Goal: Task Accomplishment & Management: Use online tool/utility

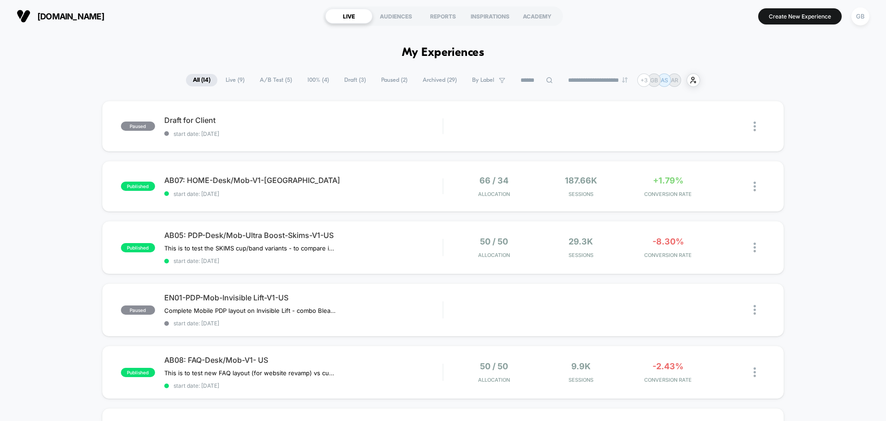
drag, startPoint x: 846, startPoint y: 223, endPoint x: 838, endPoint y: 223, distance: 7.4
click at [755, 311] on img at bounding box center [755, 310] width 2 height 10
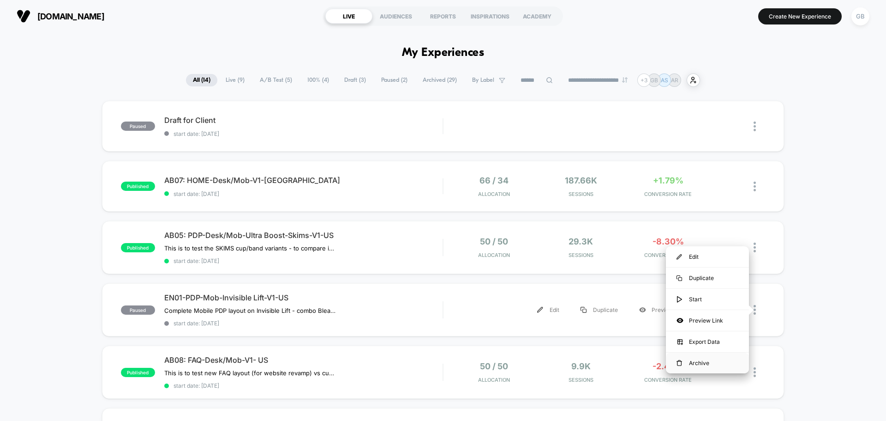
click at [712, 365] on div "Archive" at bounding box center [707, 362] width 83 height 21
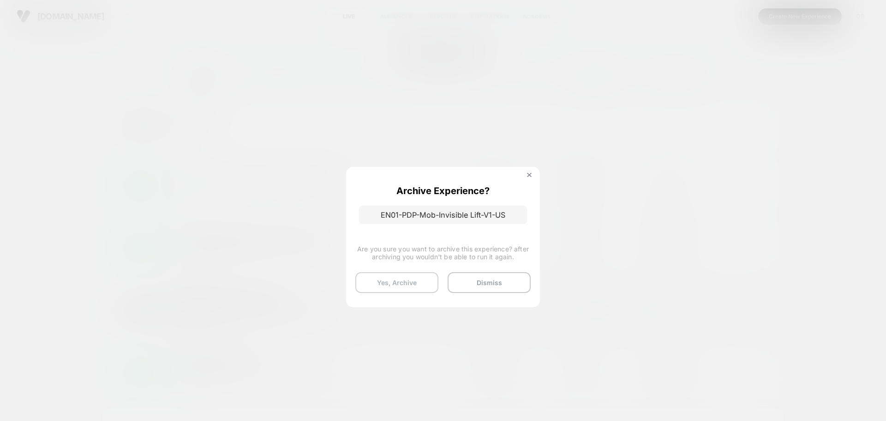
click at [392, 281] on button "Yes, Archive" at bounding box center [396, 282] width 83 height 21
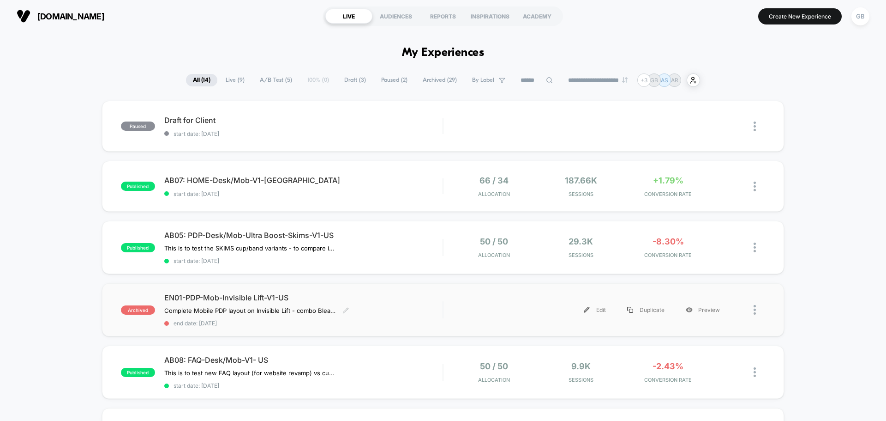
drag, startPoint x: 301, startPoint y: 297, endPoint x: 206, endPoint y: 295, distance: 95.1
click at [206, 295] on span "EN01-PDP-Mob-Invisible Lift-V1-US" at bounding box center [303, 297] width 278 height 9
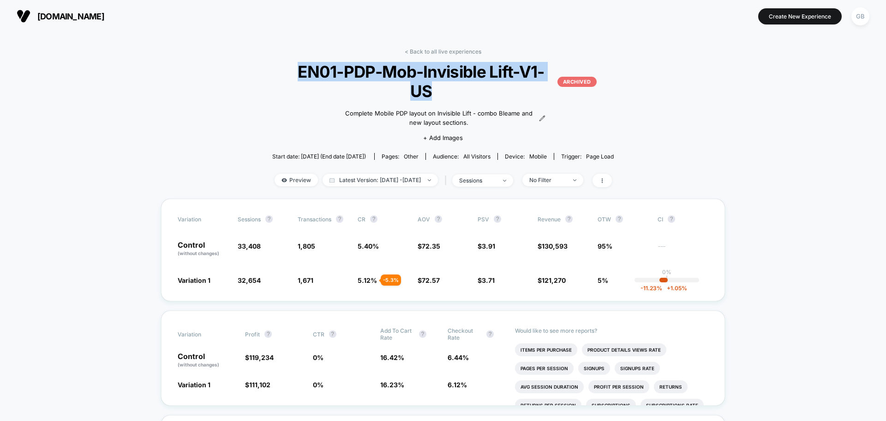
drag, startPoint x: 554, startPoint y: 74, endPoint x: 278, endPoint y: 71, distance: 276.1
click at [289, 71] on span "EN01-PDP-Mob-Invisible Lift-V1-[GEOGRAPHIC_DATA] ARCHIVED" at bounding box center [442, 81] width 307 height 39
copy span "EN01-PDP-Mob-Invisible Lift-V1-US"
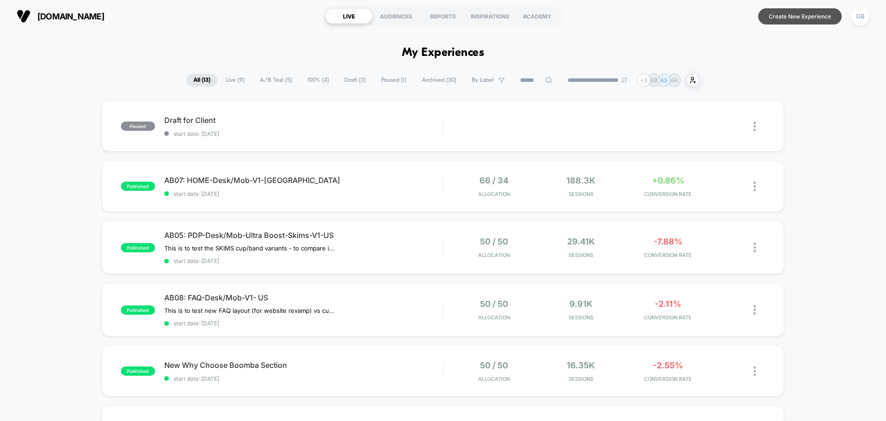
click at [810, 13] on button "Create New Experience" at bounding box center [800, 16] width 84 height 16
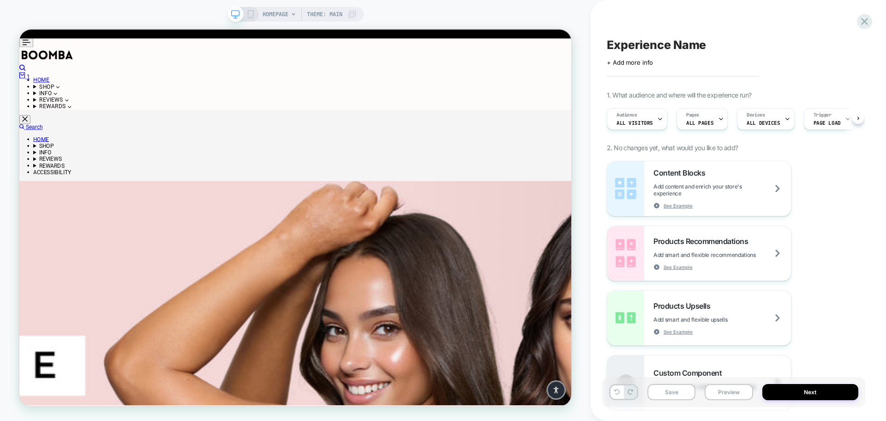
scroll to position [0, 0]
click at [672, 42] on span "Experience Name" at bounding box center [656, 45] width 99 height 14
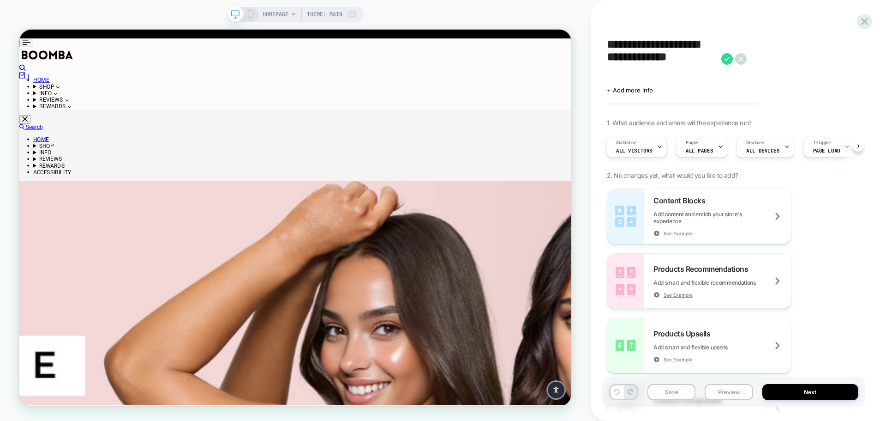
scroll to position [0, 0]
type textarea "**********"
click at [842, 60] on icon at bounding box center [841, 59] width 12 height 12
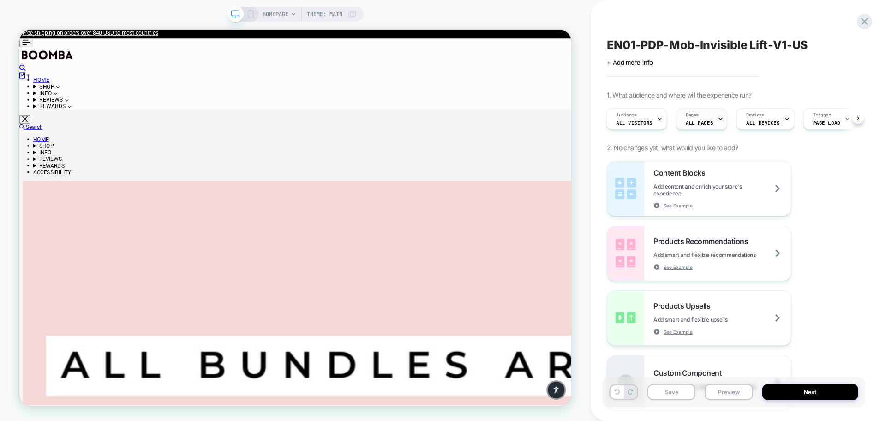
click at [707, 125] on span "ALL PAGES" at bounding box center [699, 123] width 27 height 6
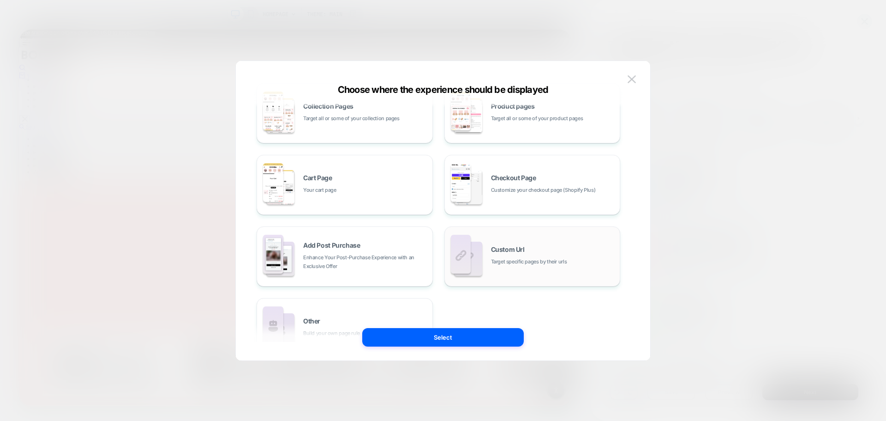
scroll to position [139, 0]
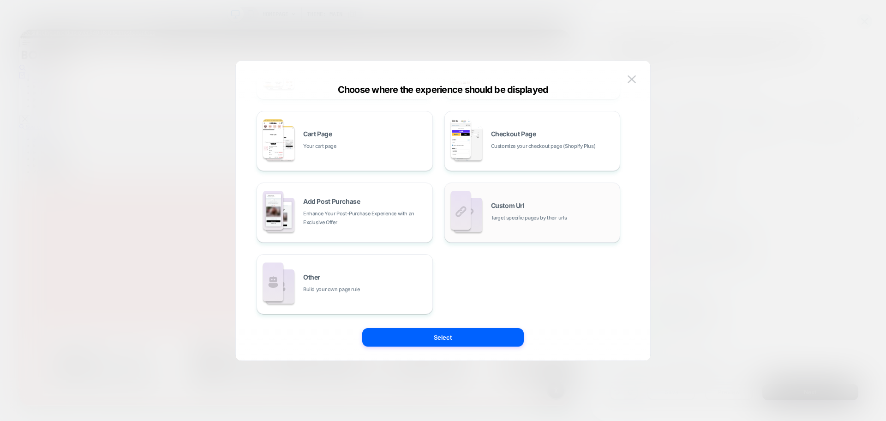
click at [541, 227] on div "Custom Url Target specific pages by their urls" at bounding box center [533, 212] width 166 height 51
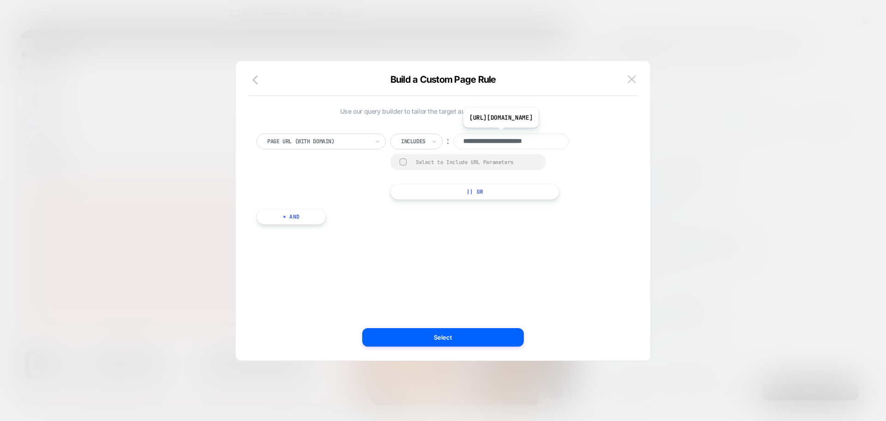
scroll to position [0, 0]
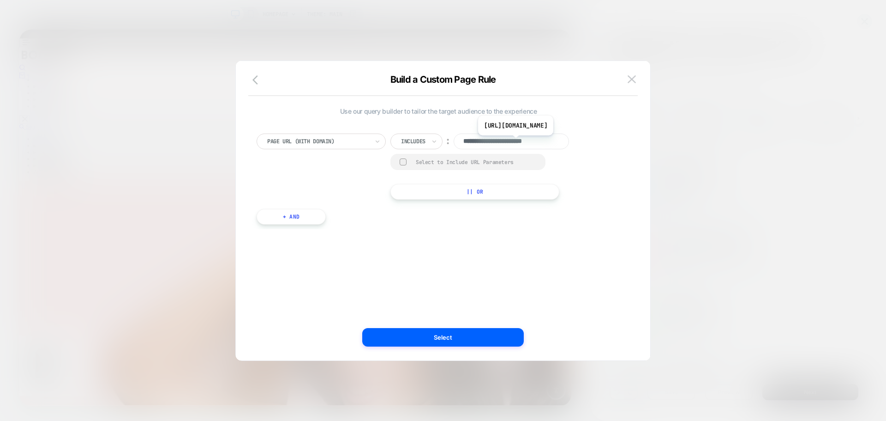
click at [527, 142] on input "**********" at bounding box center [511, 141] width 115 height 16
paste input "**********"
type input "**********"
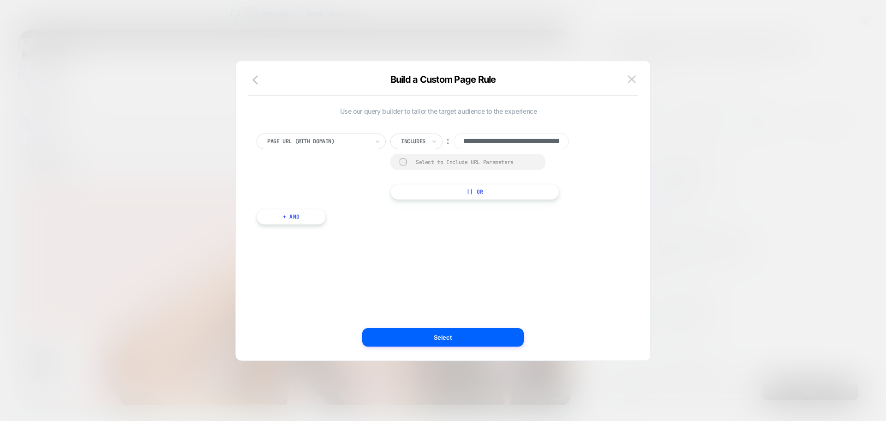
click at [607, 223] on div "**********" at bounding box center [438, 174] width 373 height 109
click at [301, 220] on button "+ And" at bounding box center [291, 217] width 69 height 16
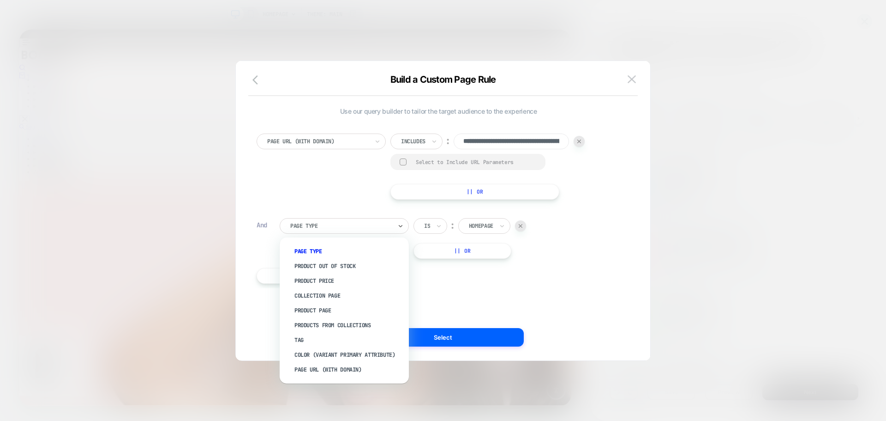
click at [389, 227] on div at bounding box center [341, 226] width 102 height 8
click at [344, 372] on div "Page Url (WITH DOMAIN)" at bounding box center [349, 369] width 120 height 15
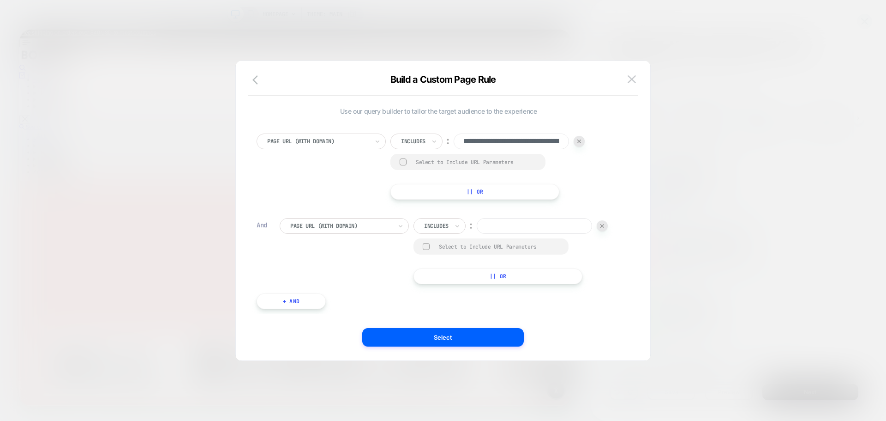
click at [439, 227] on div at bounding box center [436, 226] width 24 height 8
click at [455, 224] on icon at bounding box center [457, 225] width 6 height 9
click at [446, 265] on div "Is not" at bounding box center [453, 265] width 60 height 15
click at [529, 228] on input at bounding box center [527, 226] width 115 height 16
paste input "**********"
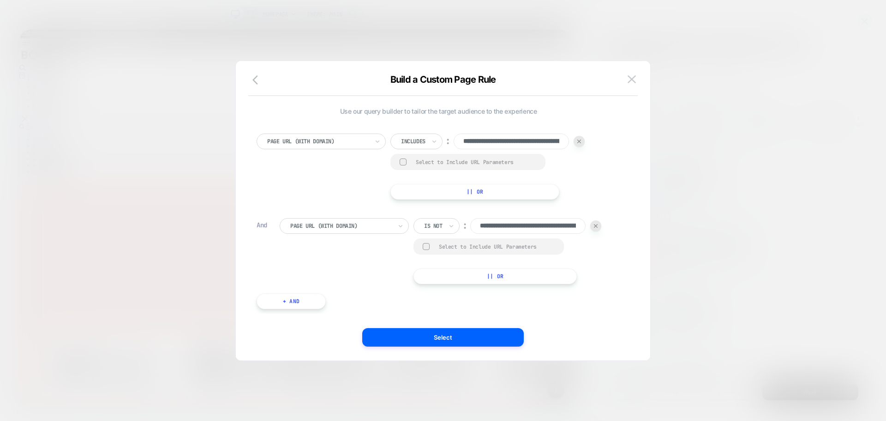
scroll to position [0, 152]
type input "**********"
click at [613, 312] on div "**********" at bounding box center [438, 217] width 373 height 194
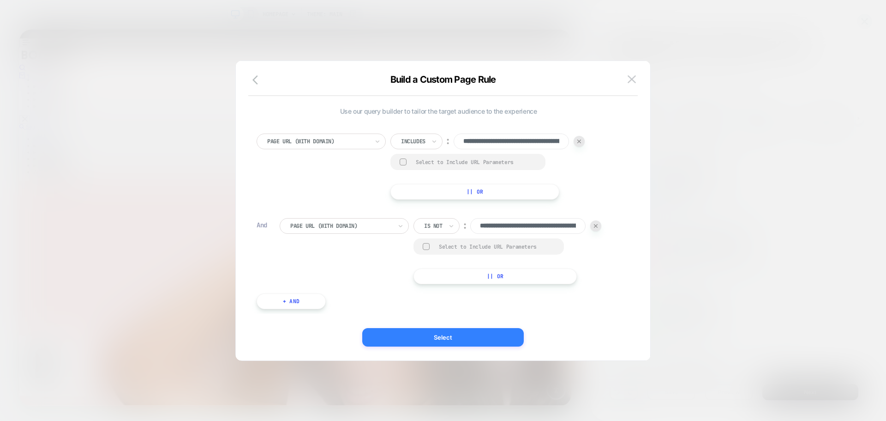
click at [451, 335] on button "Select" at bounding box center [443, 337] width 162 height 18
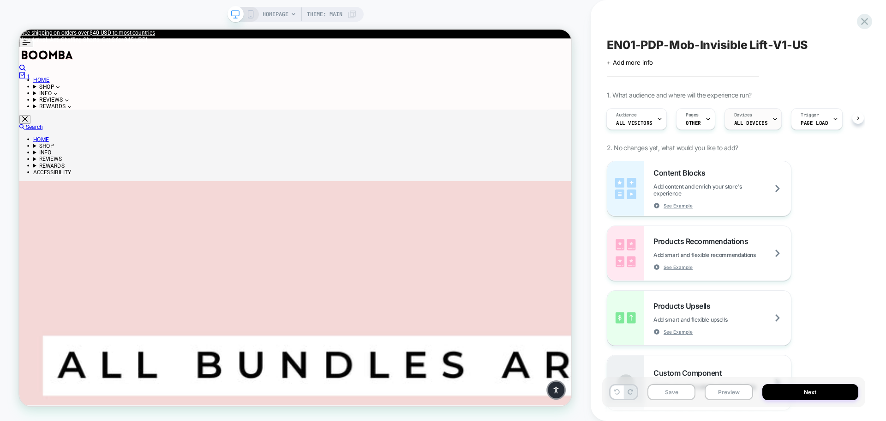
click at [772, 122] on div at bounding box center [775, 118] width 6 height 21
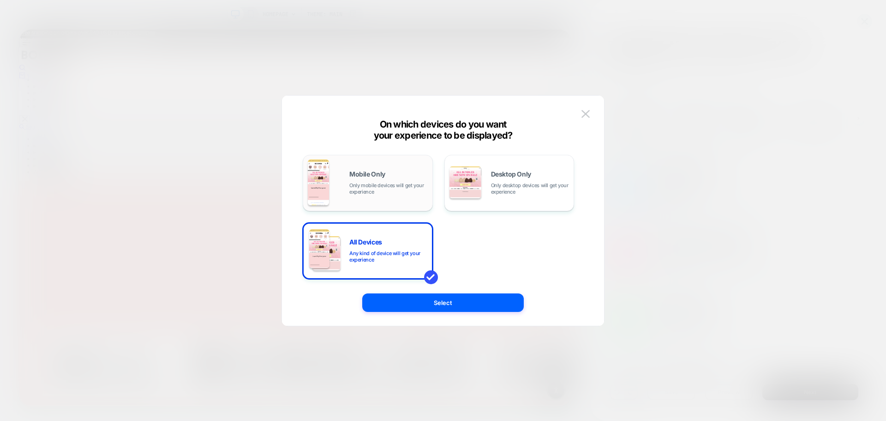
click at [383, 190] on span "Only mobile devices will get your experience" at bounding box center [388, 188] width 78 height 13
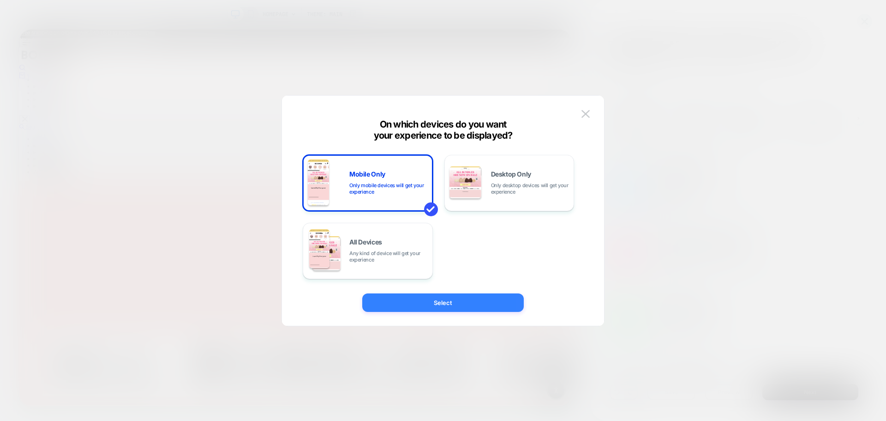
click at [445, 300] on button "Select" at bounding box center [443, 302] width 162 height 18
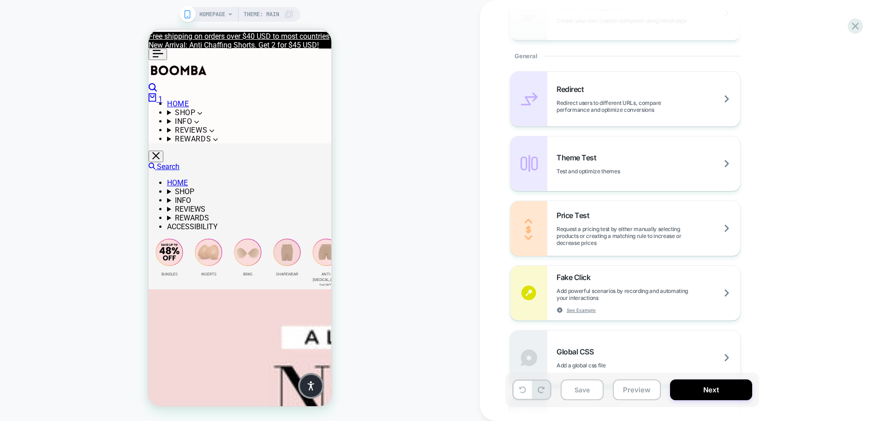
scroll to position [544, 0]
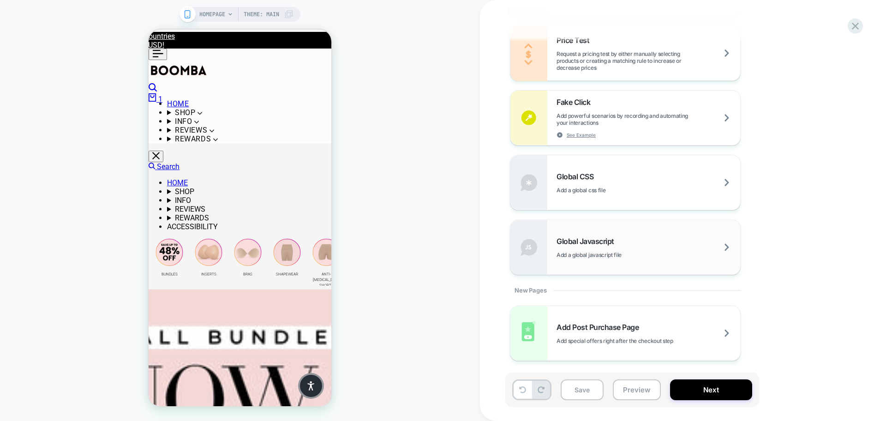
click at [661, 261] on div "Global Javascript Add a global javascript file" at bounding box center [626, 247] width 230 height 54
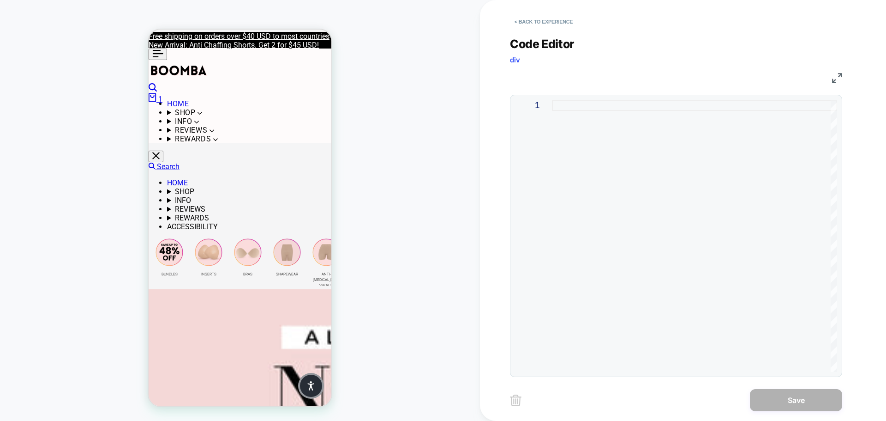
click at [614, 186] on div at bounding box center [694, 236] width 285 height 272
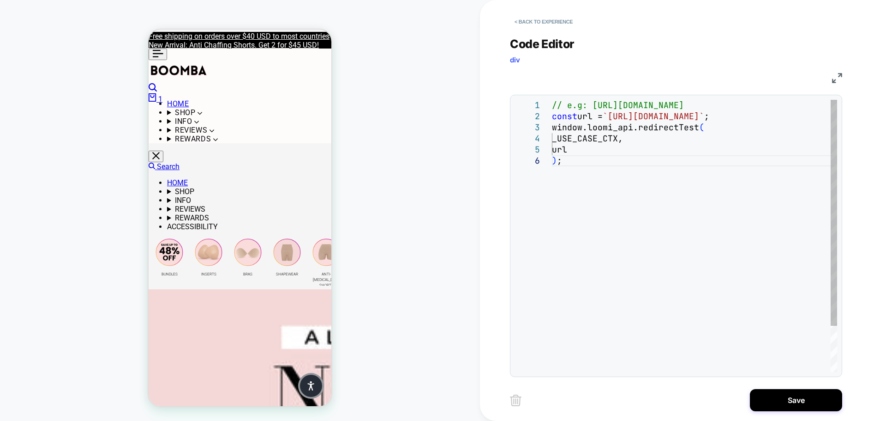
click at [708, 168] on div "// e.g: [URL][DOMAIN_NAME] const url = `[URL][DOMAIN_NAME]` ; [DOMAIN_NAME]_api…" at bounding box center [694, 263] width 285 height 327
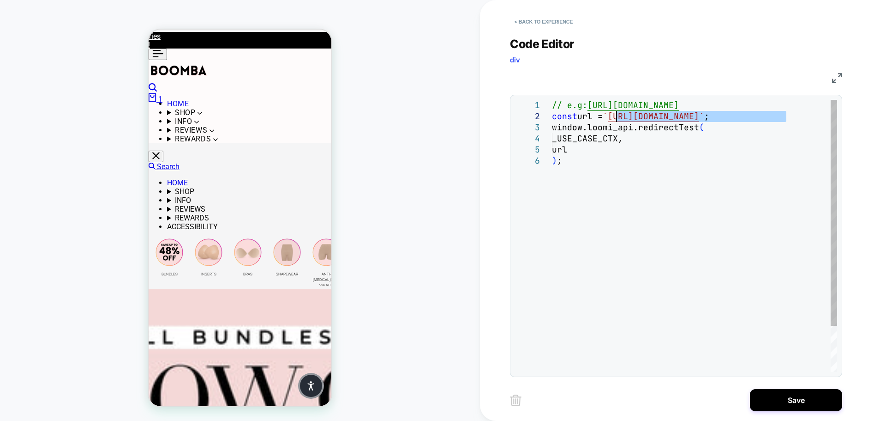
drag, startPoint x: 785, startPoint y: 117, endPoint x: 616, endPoint y: 116, distance: 169.4
click at [616, 116] on div "// e.g: [URL][DOMAIN_NAME] const url = ` [URL][DOMAIN_NAME] ` ; [DOMAIN_NAME]_a…" at bounding box center [694, 263] width 285 height 327
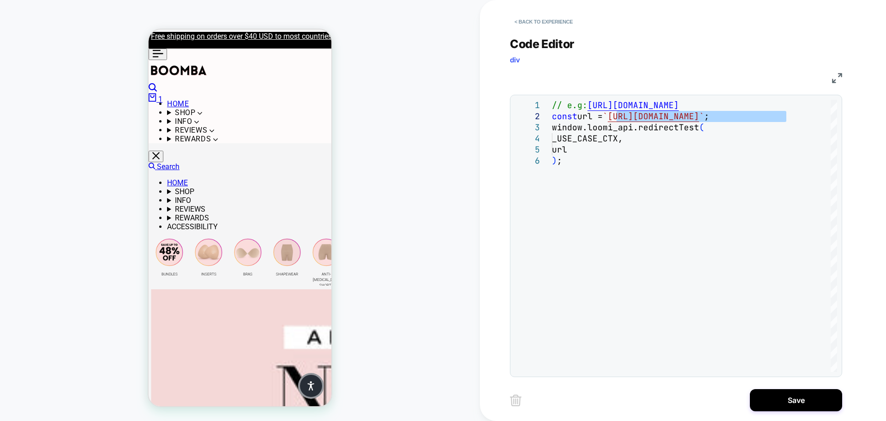
type textarea "**********"
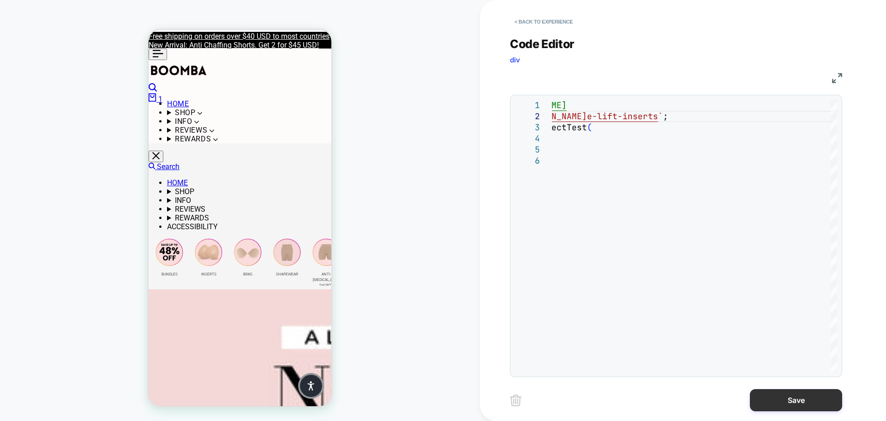
click at [796, 402] on button "Save" at bounding box center [796, 400] width 92 height 22
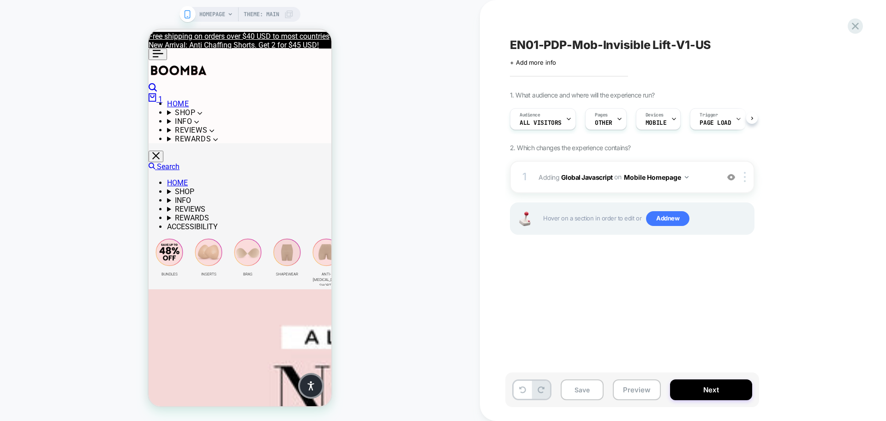
scroll to position [0, 0]
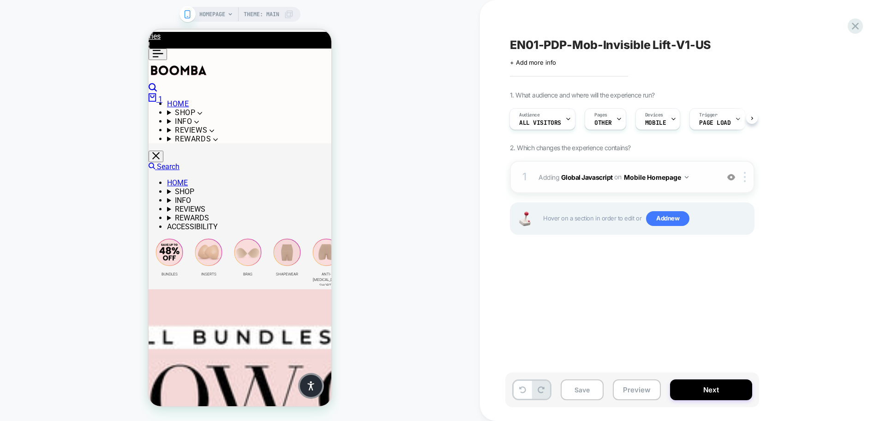
click at [687, 177] on img at bounding box center [687, 177] width 4 height 2
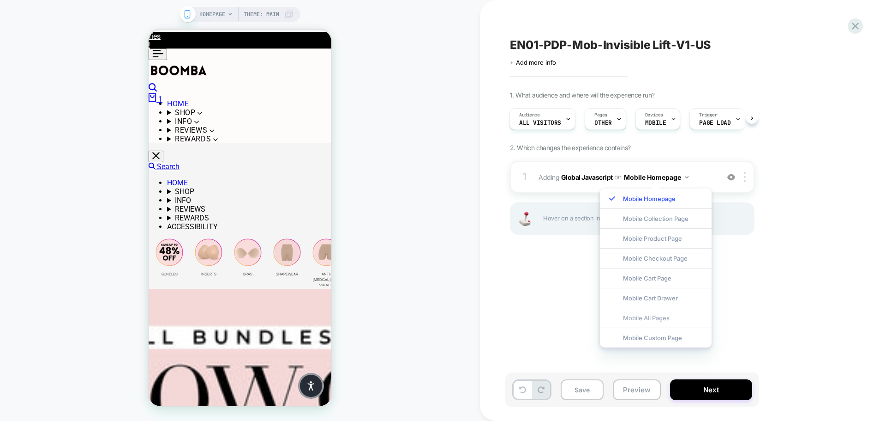
click at [686, 318] on div "Mobile All Pages" at bounding box center [656, 317] width 112 height 20
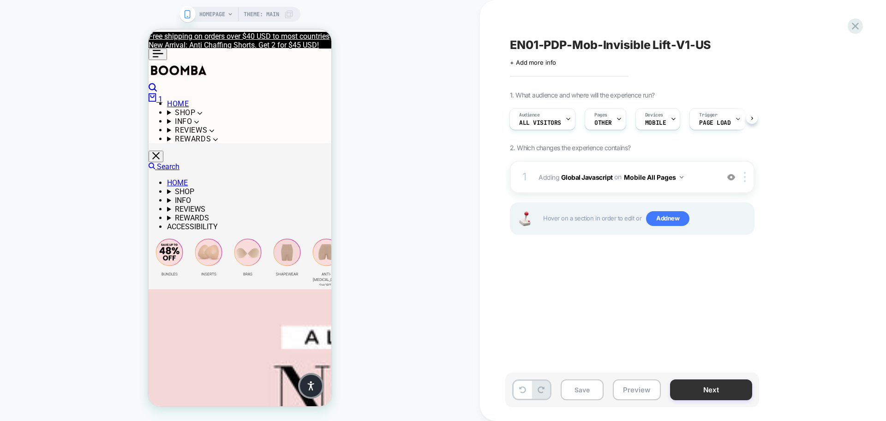
click at [691, 387] on button "Next" at bounding box center [711, 389] width 82 height 21
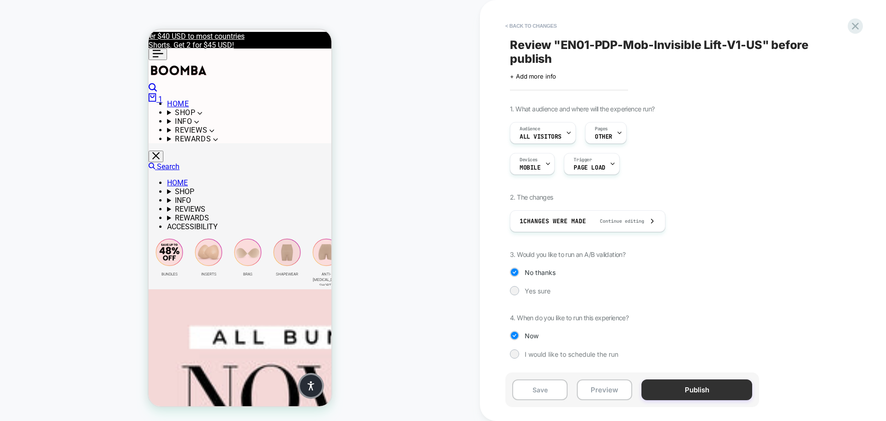
click at [687, 391] on button "Publish" at bounding box center [697, 389] width 111 height 21
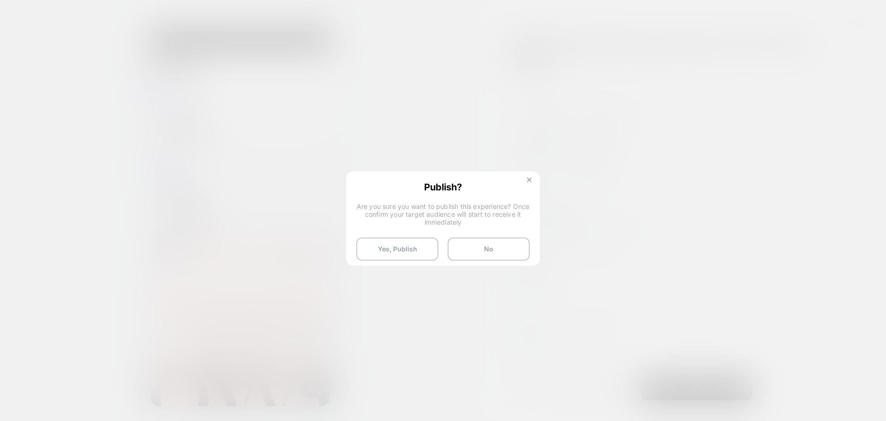
click at [530, 181] on img at bounding box center [529, 179] width 5 height 5
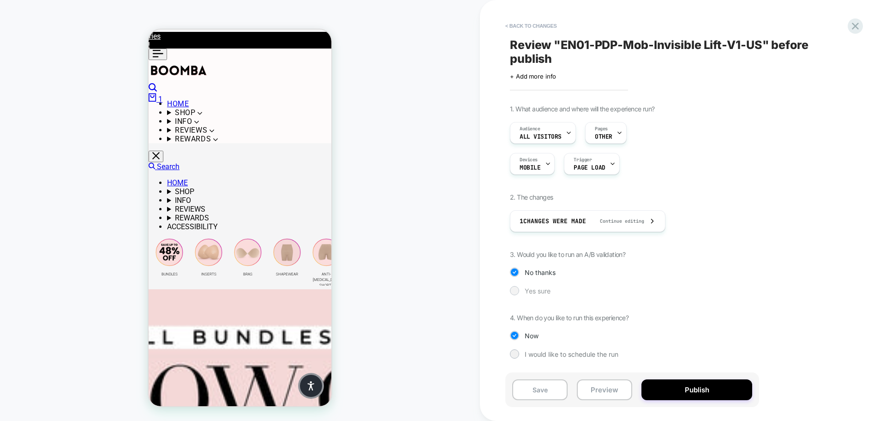
click at [541, 292] on span "Yes sure" at bounding box center [538, 291] width 26 height 8
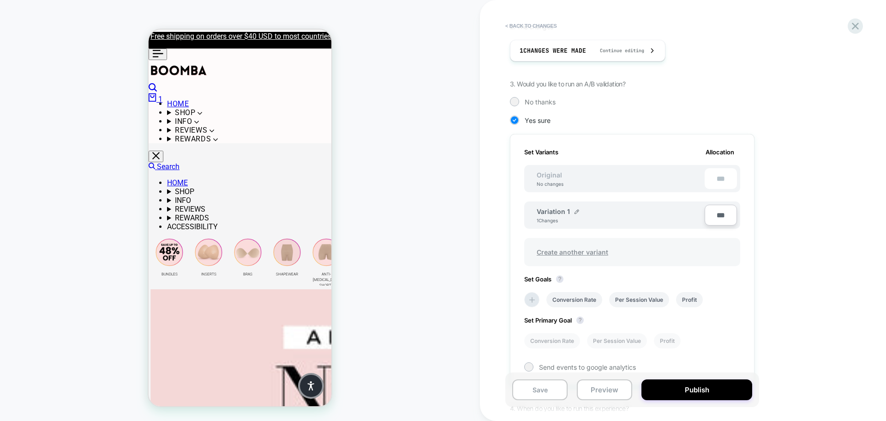
scroll to position [166, 0]
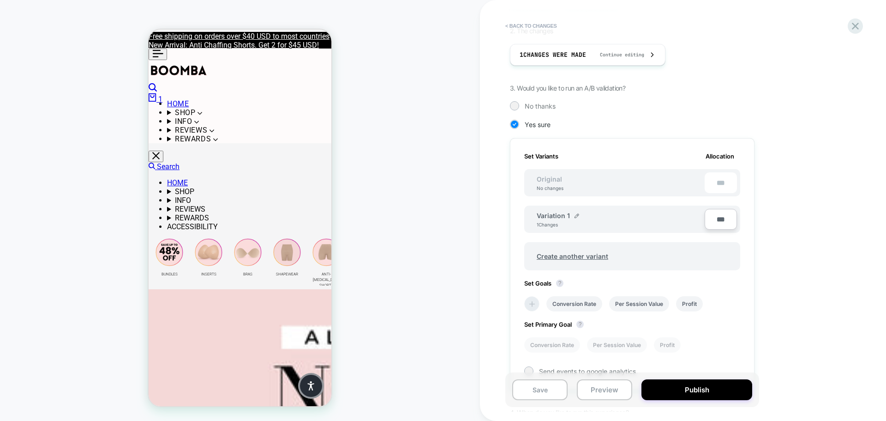
click at [530, 305] on icon at bounding box center [532, 303] width 9 height 9
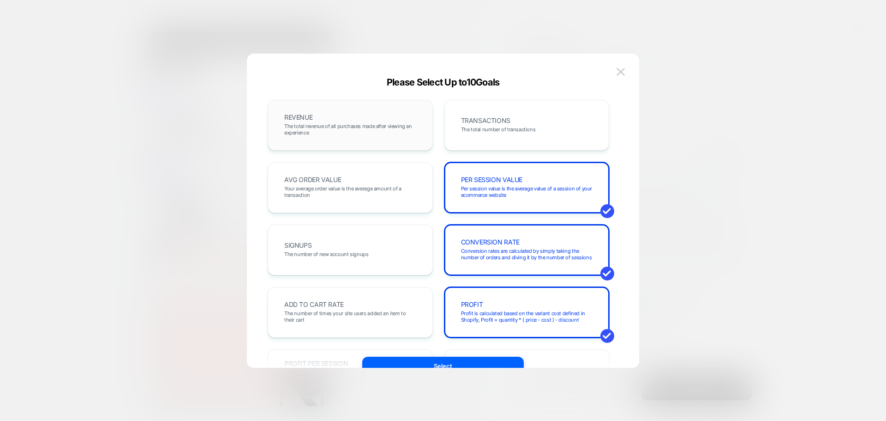
click at [338, 136] on div "REVENUE The total revenue of all purchases made after viewing an experience" at bounding box center [350, 124] width 146 height 31
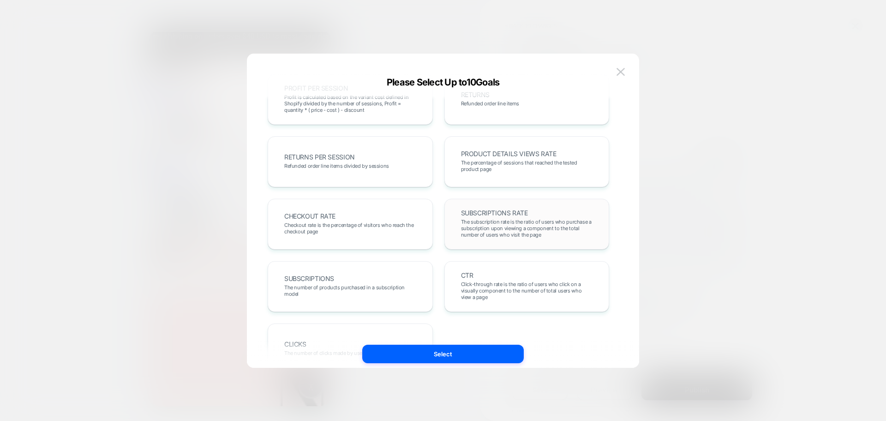
scroll to position [318, 0]
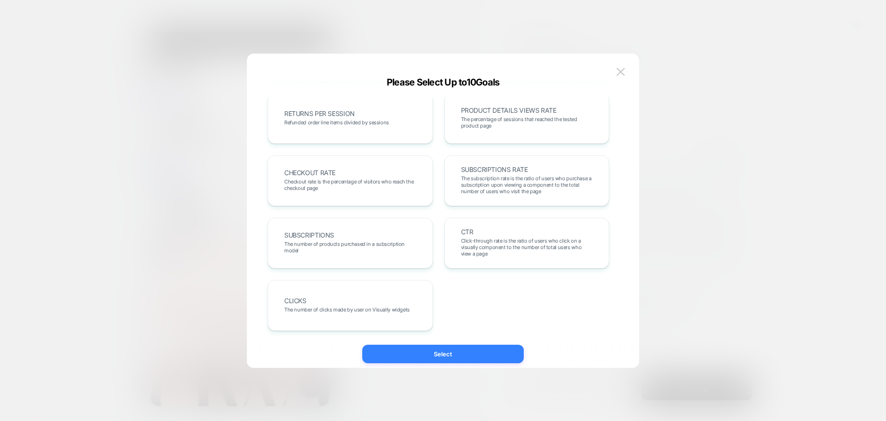
click at [456, 357] on button "Select" at bounding box center [443, 353] width 162 height 18
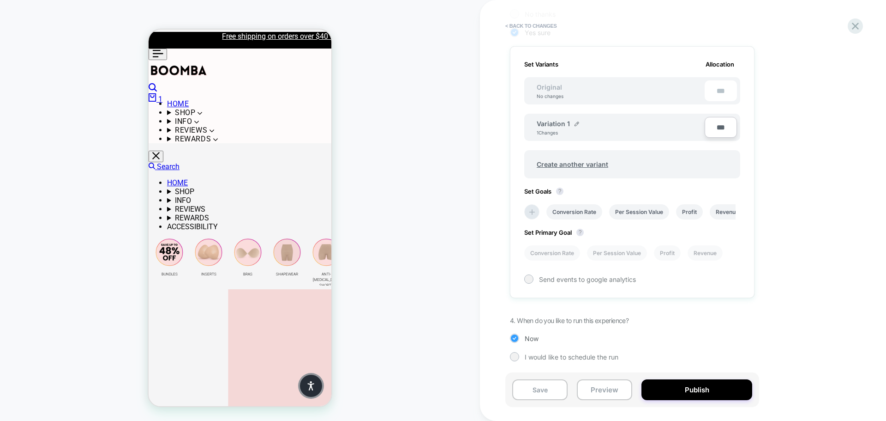
scroll to position [258, 0]
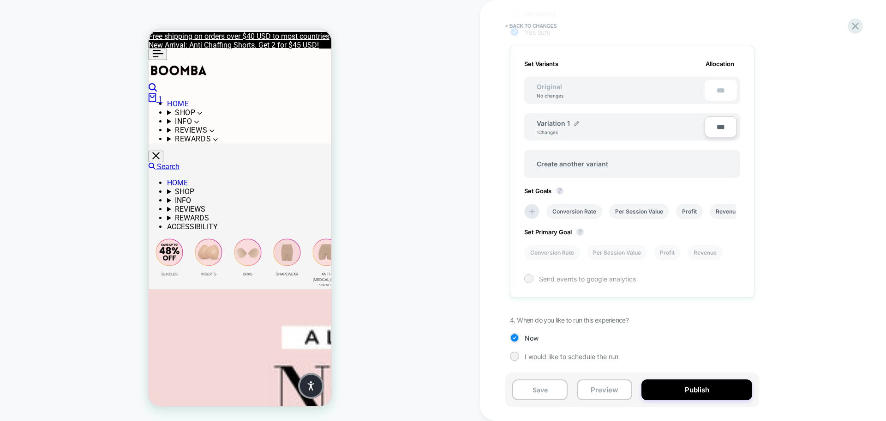
click at [613, 279] on span "Send events to google analytics" at bounding box center [587, 279] width 97 height 8
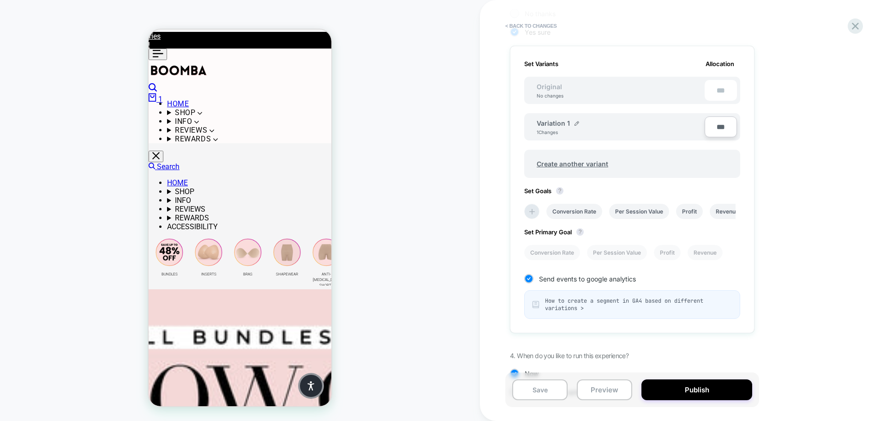
click at [577, 301] on span "How to create a segment in GA4 based on different variations >" at bounding box center [638, 304] width 187 height 15
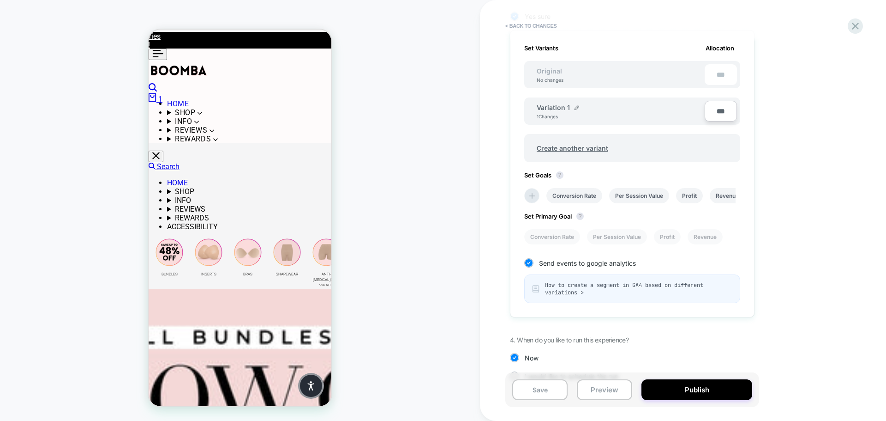
scroll to position [294, 0]
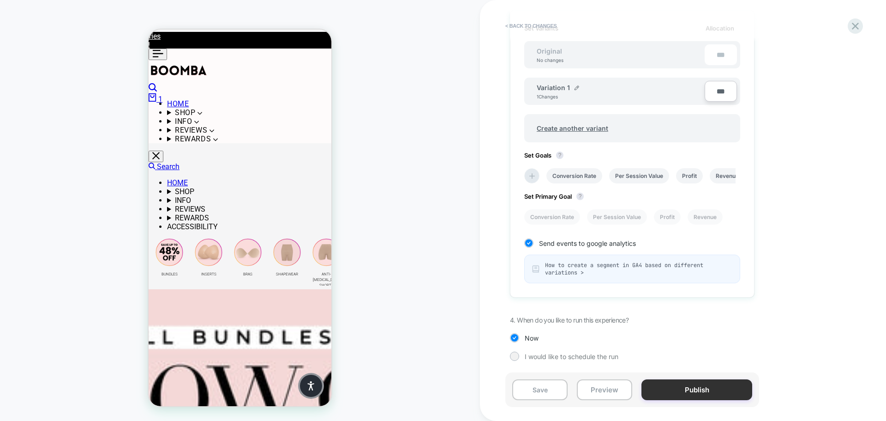
click at [713, 389] on button "Publish" at bounding box center [697, 389] width 111 height 21
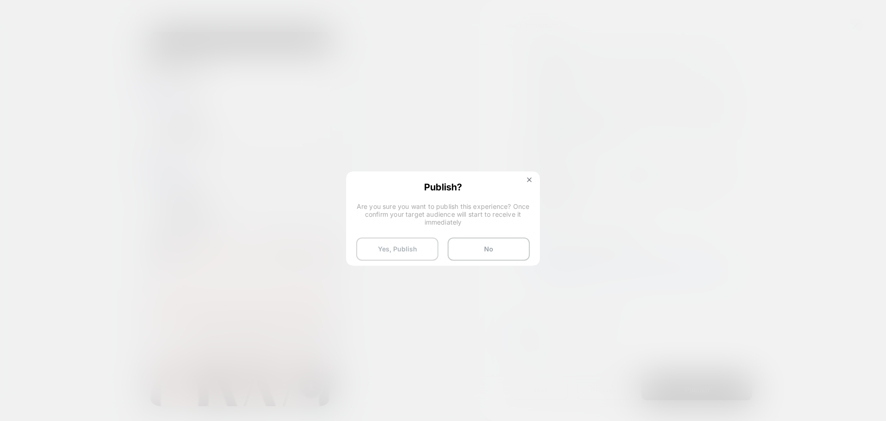
click at [385, 248] on button "Yes, Publish" at bounding box center [397, 248] width 82 height 23
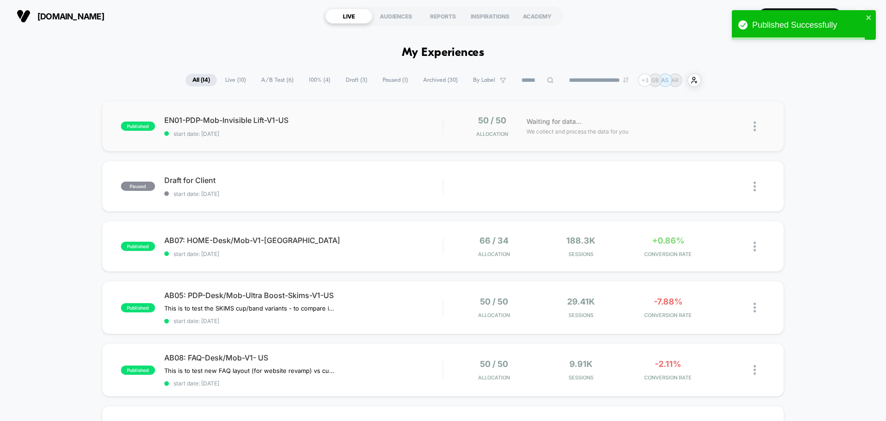
click at [754, 126] on img at bounding box center [755, 126] width 2 height 10
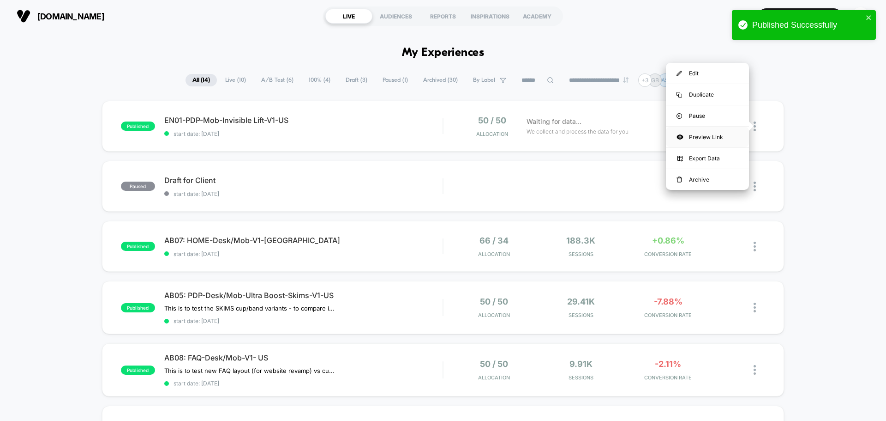
click at [716, 140] on div "Preview Link" at bounding box center [707, 136] width 83 height 21
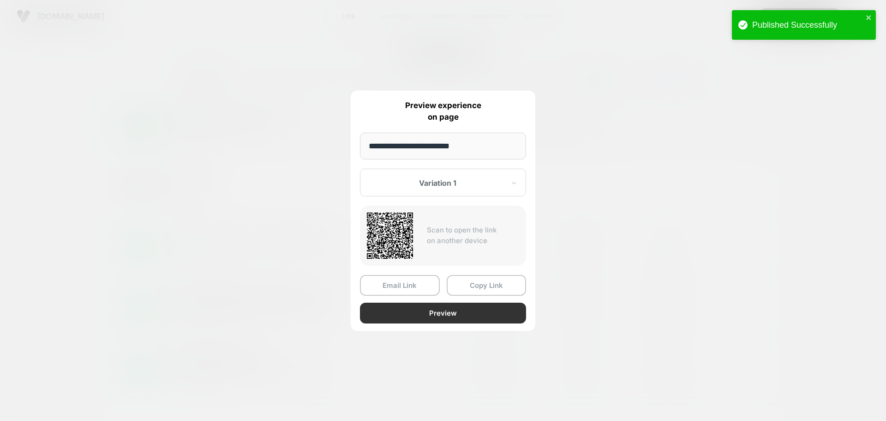
click at [452, 312] on button "Preview" at bounding box center [443, 312] width 166 height 21
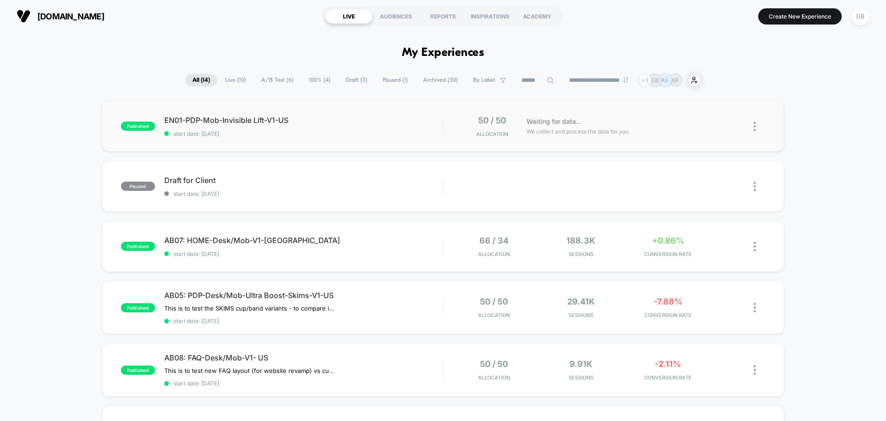
click at [755, 127] on img at bounding box center [755, 126] width 2 height 10
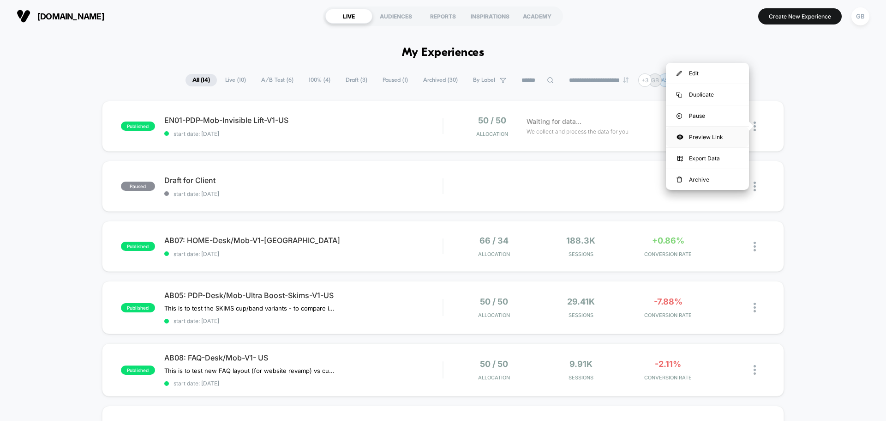
click at [720, 138] on div "Preview Link" at bounding box center [707, 136] width 83 height 21
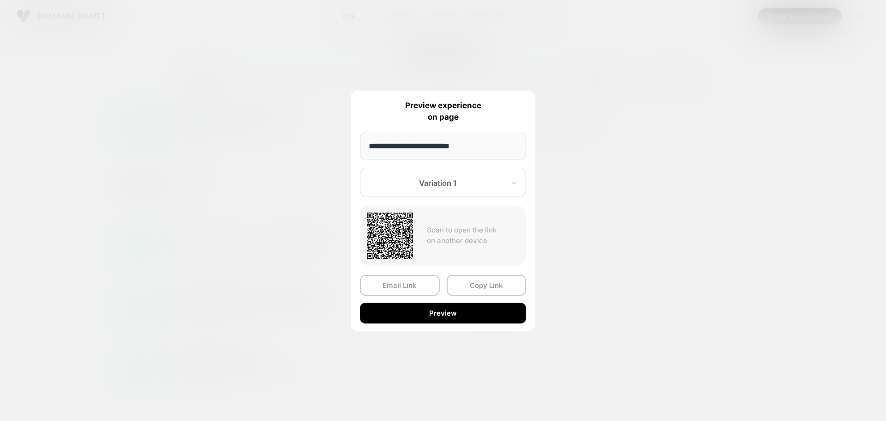
click at [479, 182] on div at bounding box center [438, 182] width 136 height 9
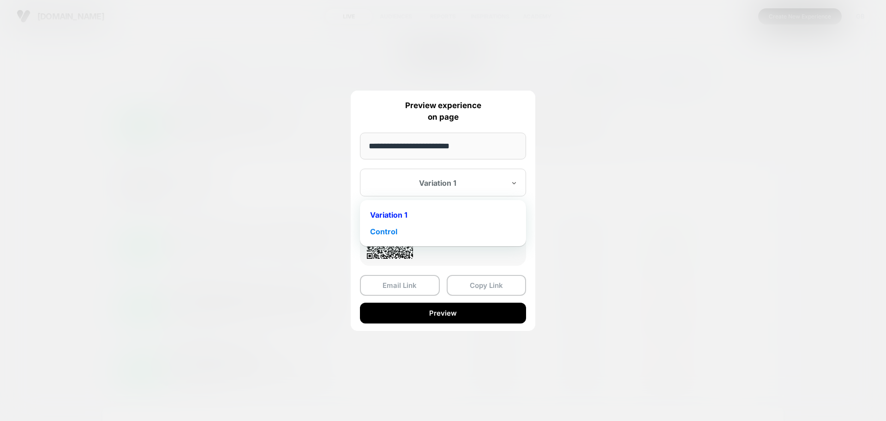
click at [446, 234] on div "Control" at bounding box center [443, 231] width 157 height 17
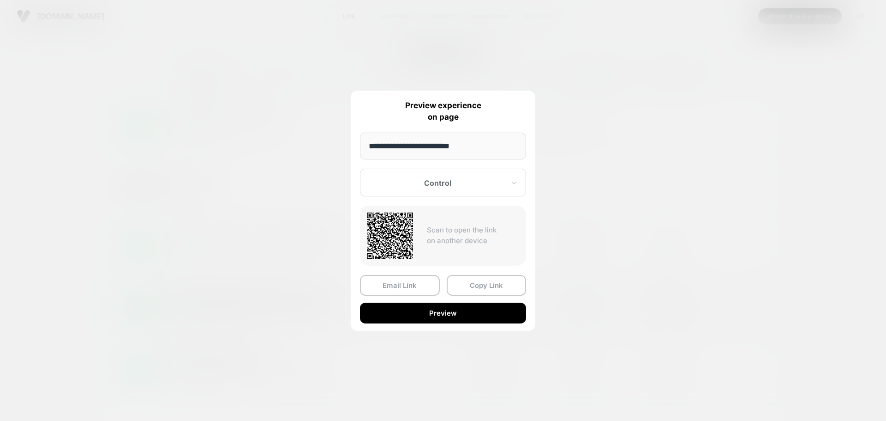
click at [420, 315] on button "Preview" at bounding box center [443, 312] width 166 height 21
